Goal: Task Accomplishment & Management: Use online tool/utility

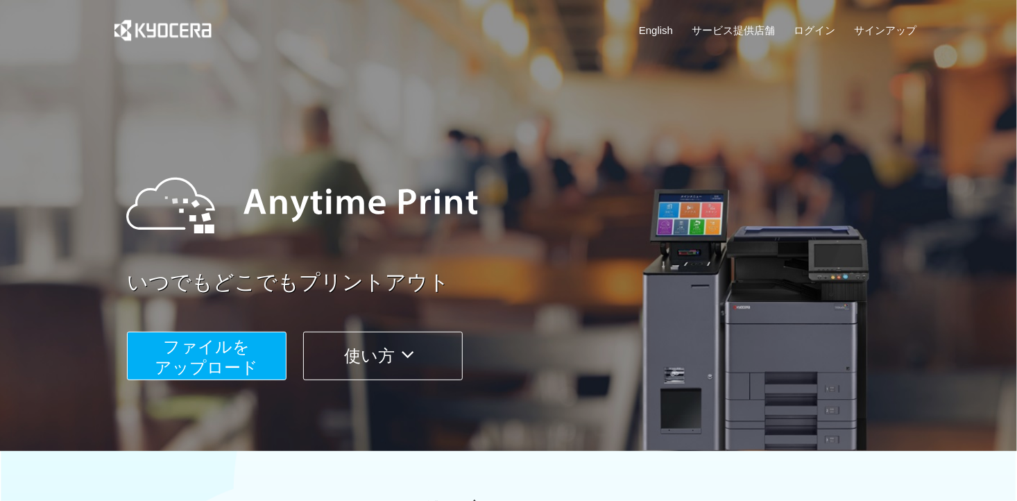
click at [233, 348] on span "ファイルを ​​アップロード" at bounding box center [206, 357] width 103 height 40
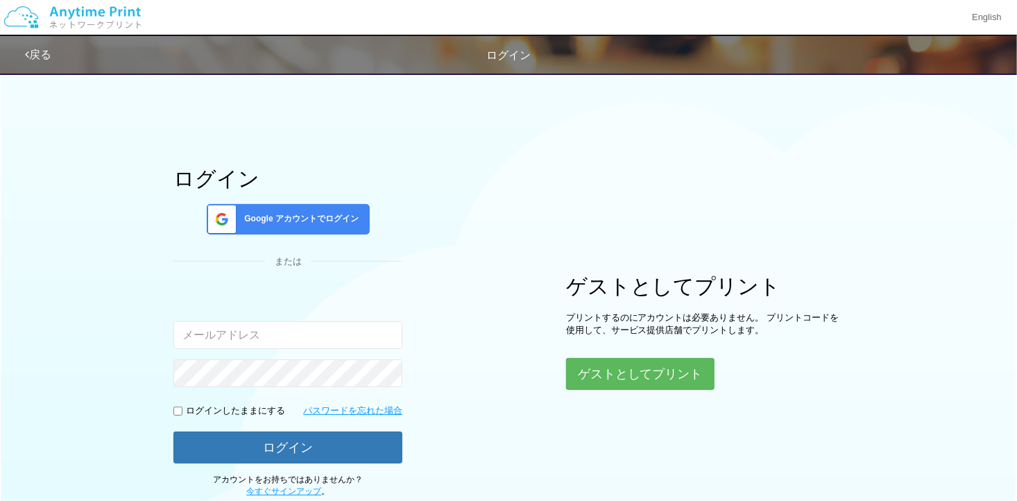
type input "[EMAIL_ADDRESS][DOMAIN_NAME]"
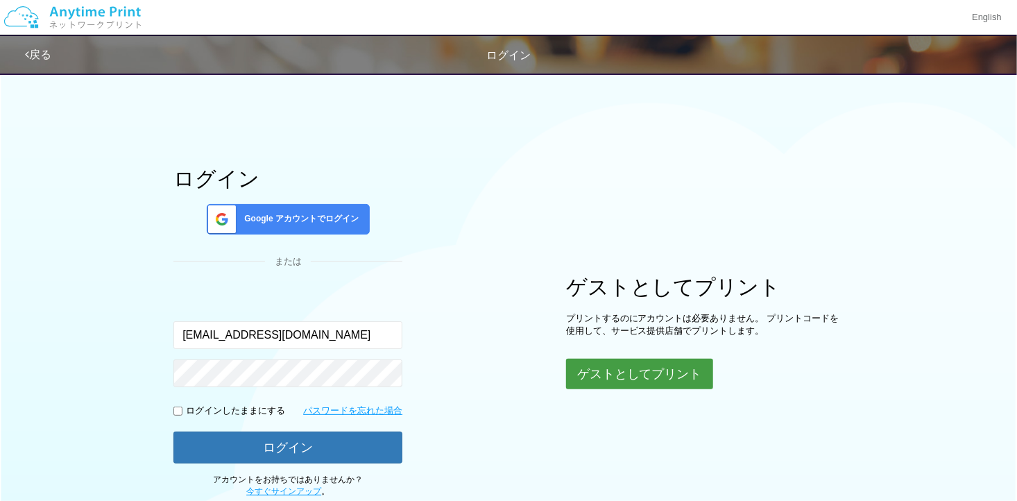
click at [609, 366] on button "ゲストとしてプリント" at bounding box center [639, 374] width 147 height 31
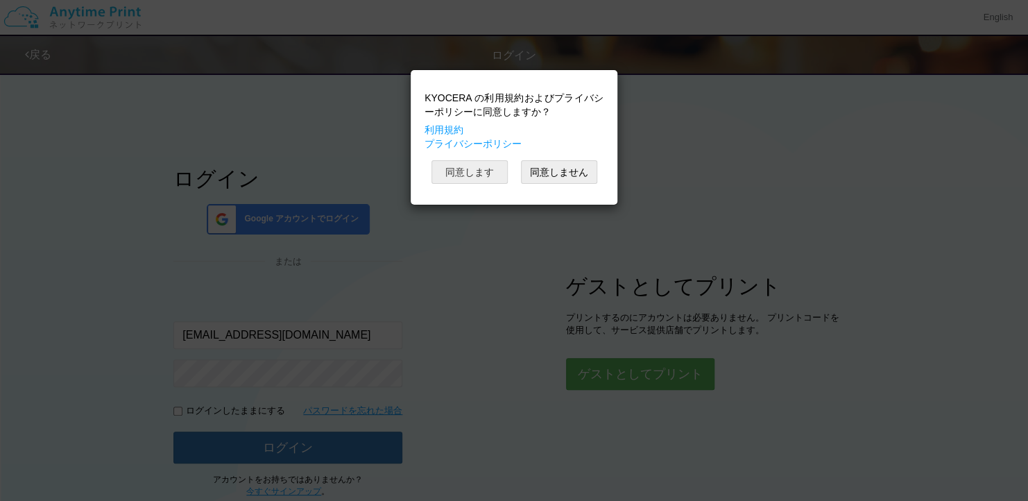
click at [480, 165] on button "同意します" at bounding box center [470, 172] width 76 height 24
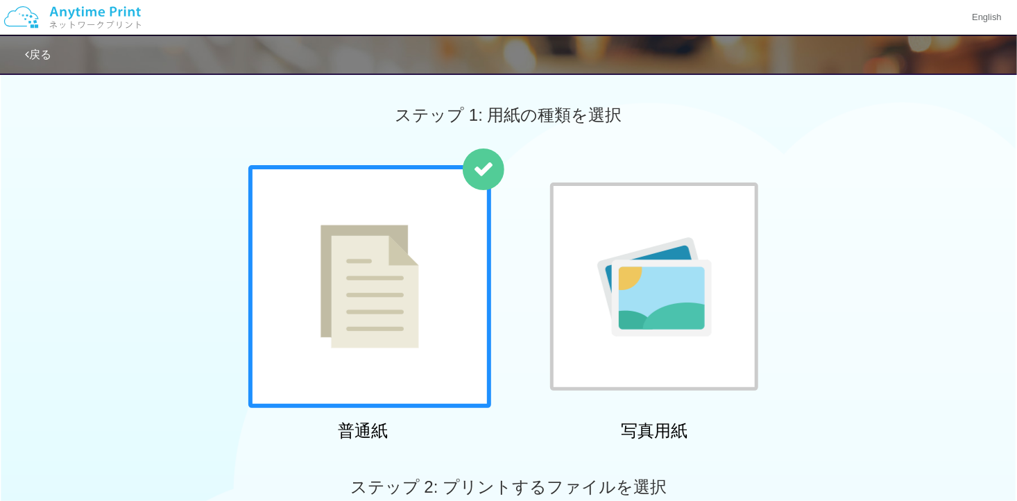
click at [586, 198] on div at bounding box center [654, 287] width 208 height 208
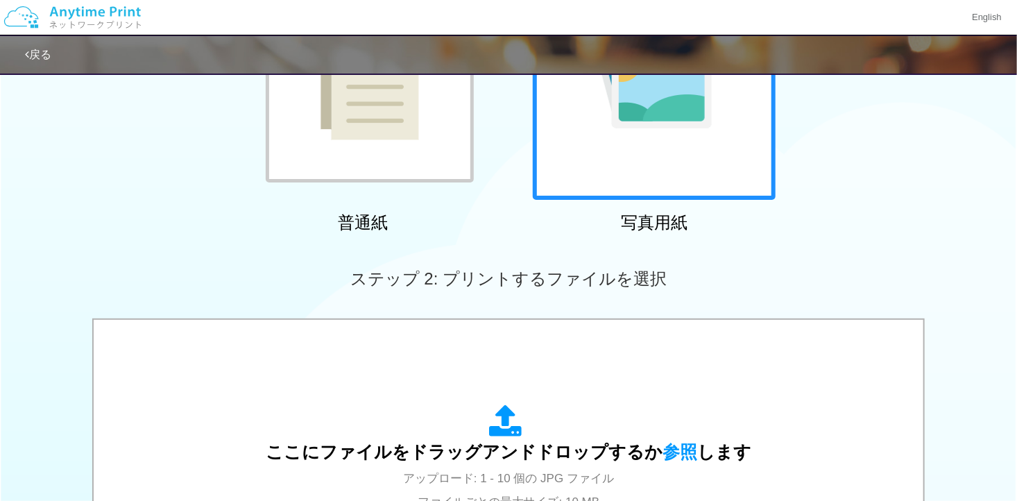
scroll to position [347, 0]
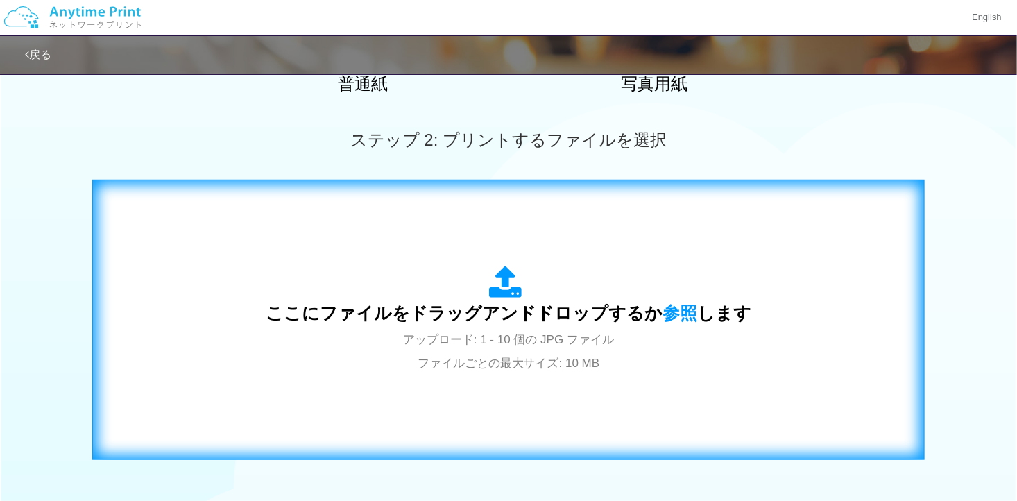
click at [586, 237] on div "ここにファイルをドラッグアンドドロップするか 参照 します アップロード: 1 - 10 個の JPG ファイル ファイルごとの最大サイズ: 10 MB" at bounding box center [509, 319] width 804 height 251
